Goal: Task Accomplishment & Management: Complete application form

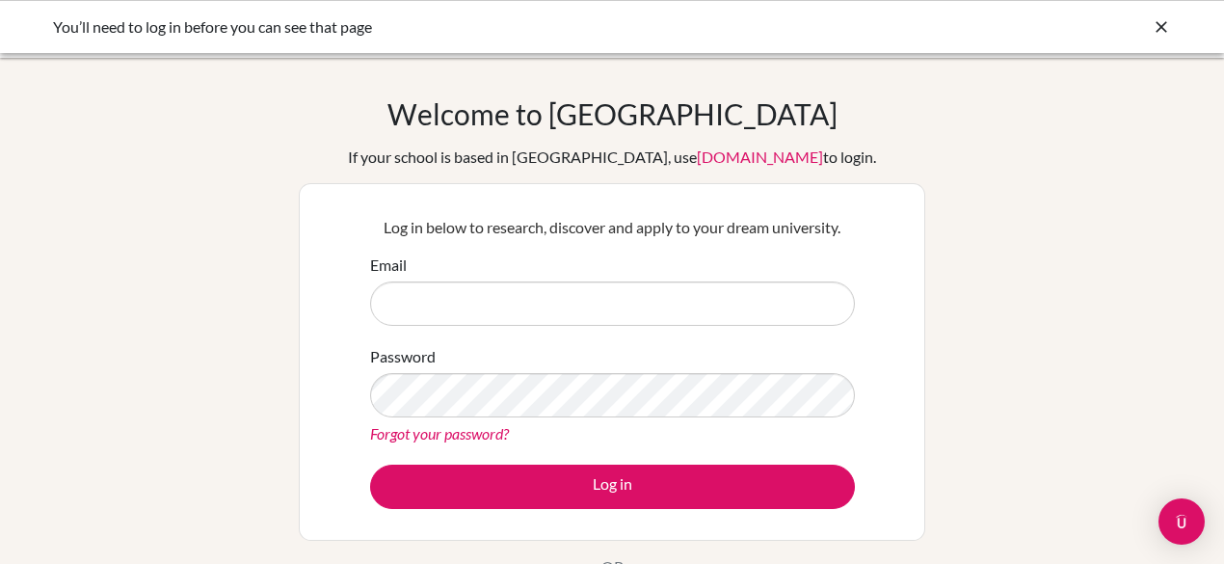
type input "[EMAIL_ADDRESS][DOMAIN_NAME]"
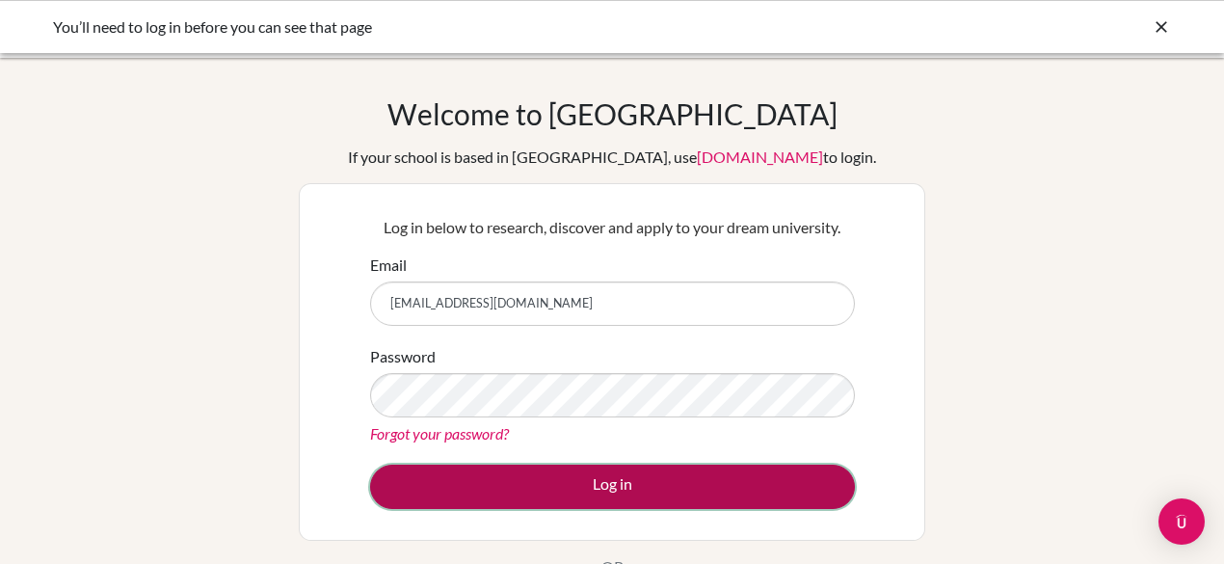
click at [735, 488] on button "Log in" at bounding box center [612, 486] width 485 height 44
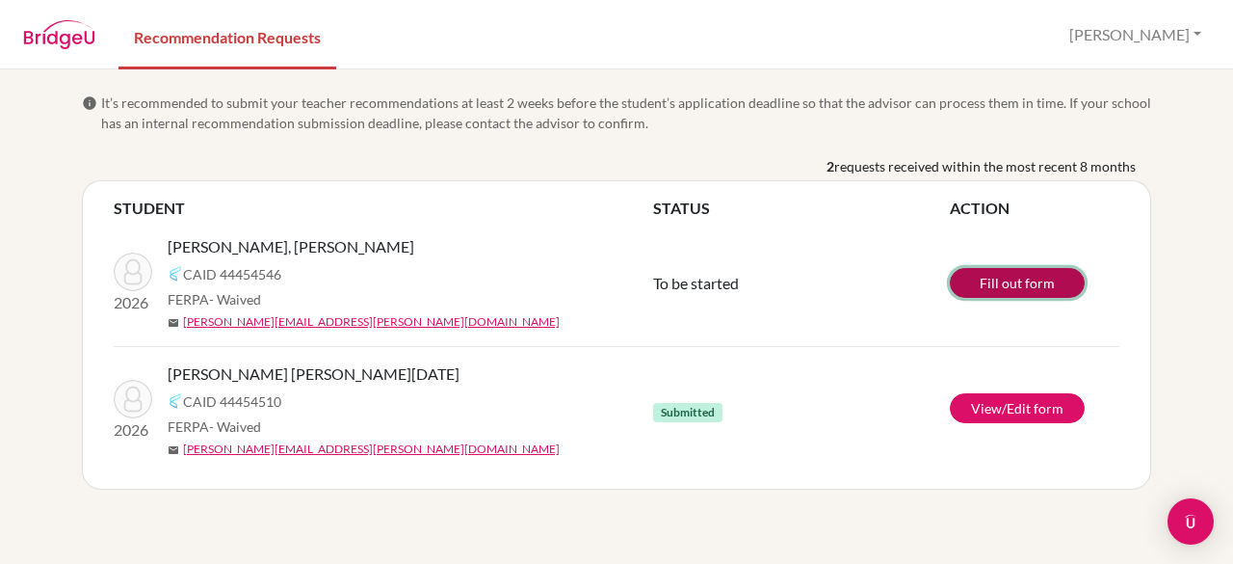
click at [1017, 279] on link "Fill out form" at bounding box center [1017, 283] width 135 height 30
